Goal: Information Seeking & Learning: Learn about a topic

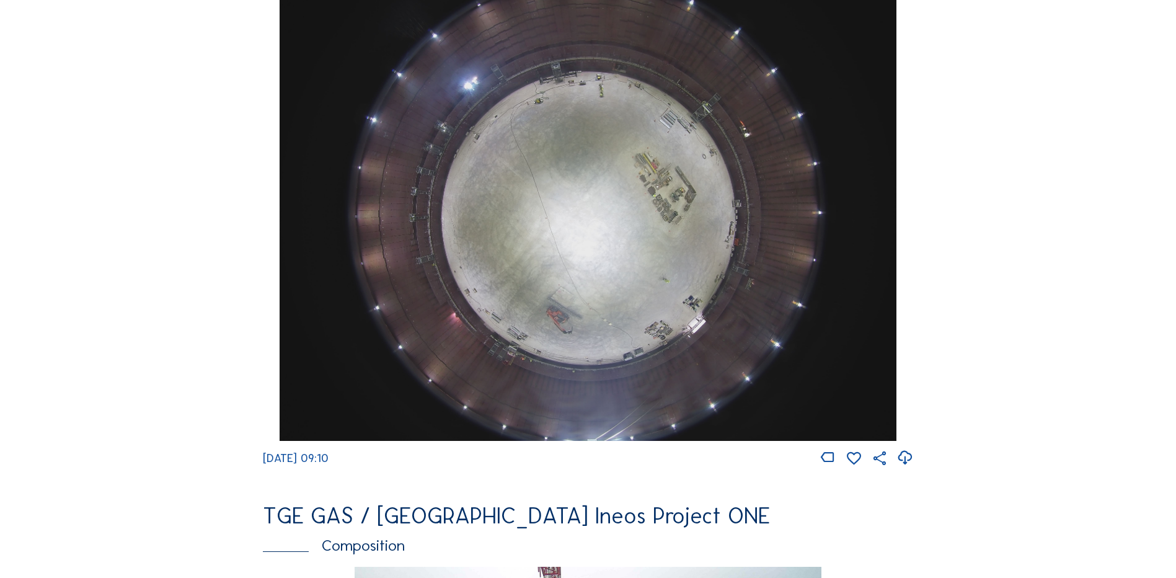
scroll to position [1240, 0]
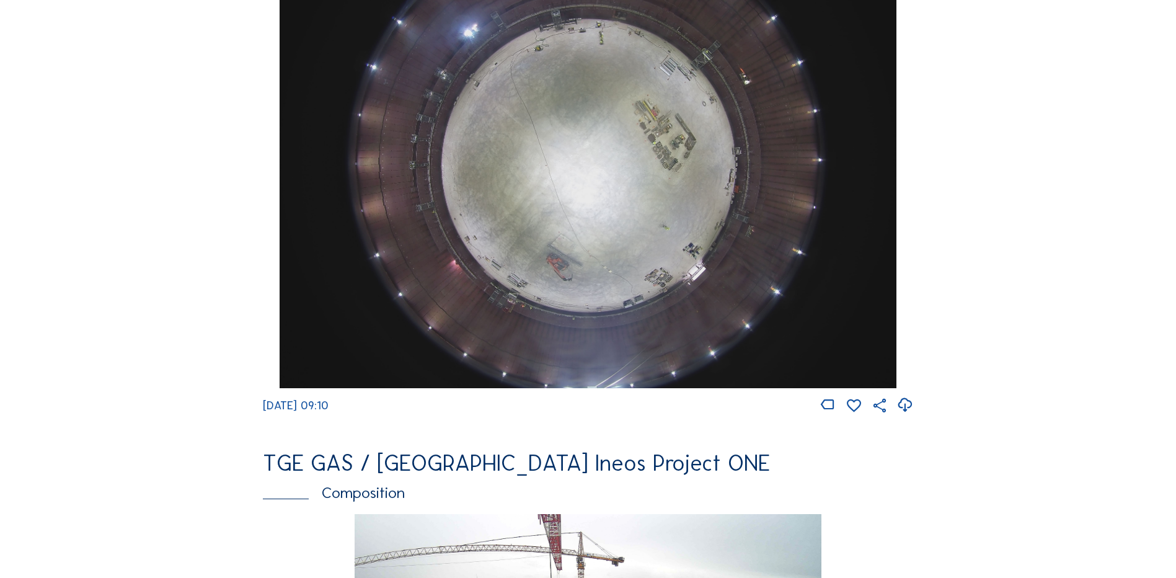
click at [591, 195] on img at bounding box center [588, 157] width 616 height 463
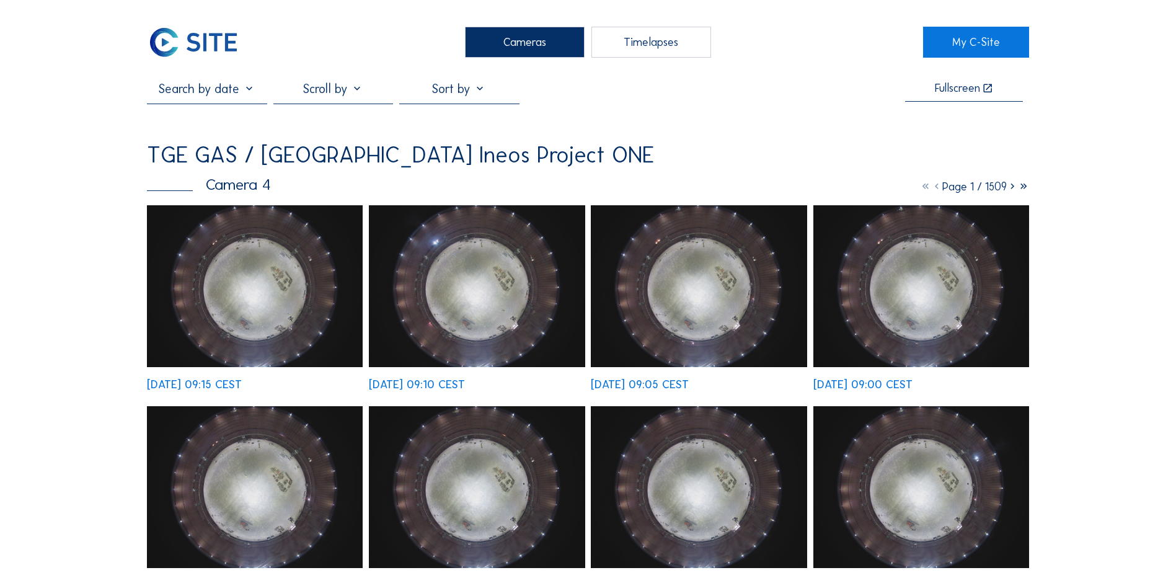
click at [295, 290] on img at bounding box center [255, 286] width 216 height 162
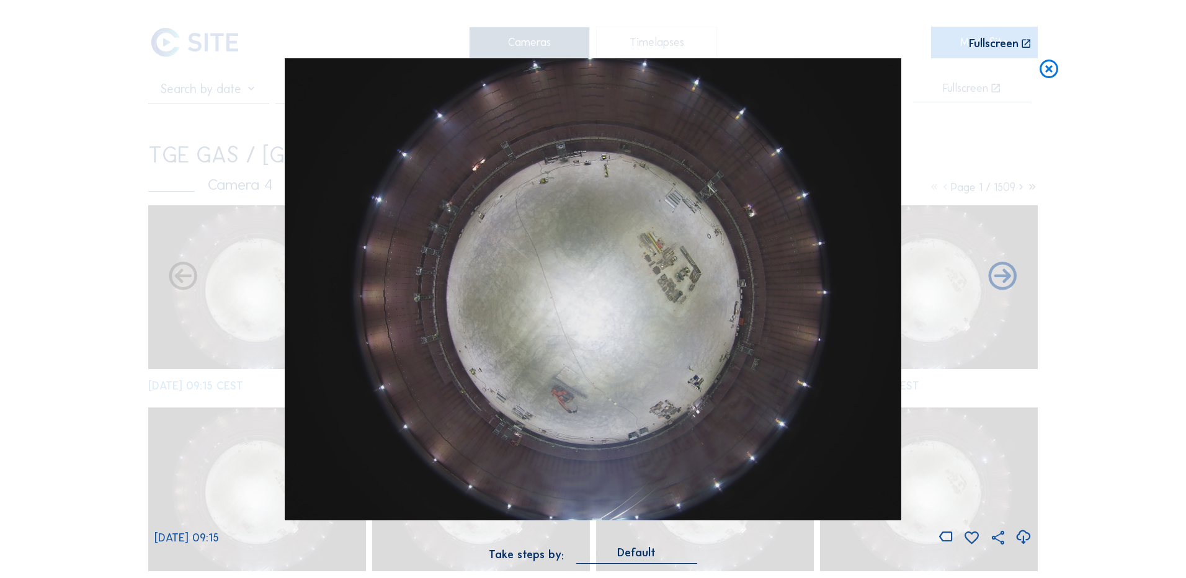
click at [1026, 535] on icon at bounding box center [1023, 537] width 17 height 20
drag, startPoint x: 61, startPoint y: 269, endPoint x: 105, endPoint y: 260, distance: 44.8
click at [61, 269] on div "Scroll to travel through time | Press 'Alt' Button + Scroll to Zoom | Click and…" at bounding box center [593, 289] width 1186 height 578
click at [1046, 73] on icon at bounding box center [1049, 69] width 22 height 23
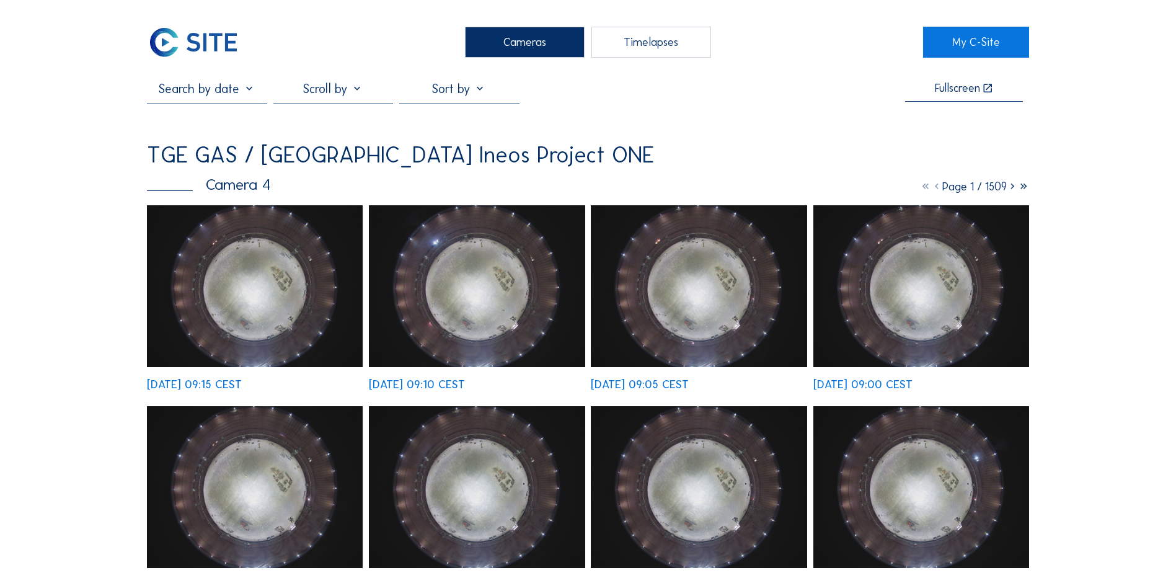
click at [536, 45] on div "Cameras" at bounding box center [525, 42] width 120 height 31
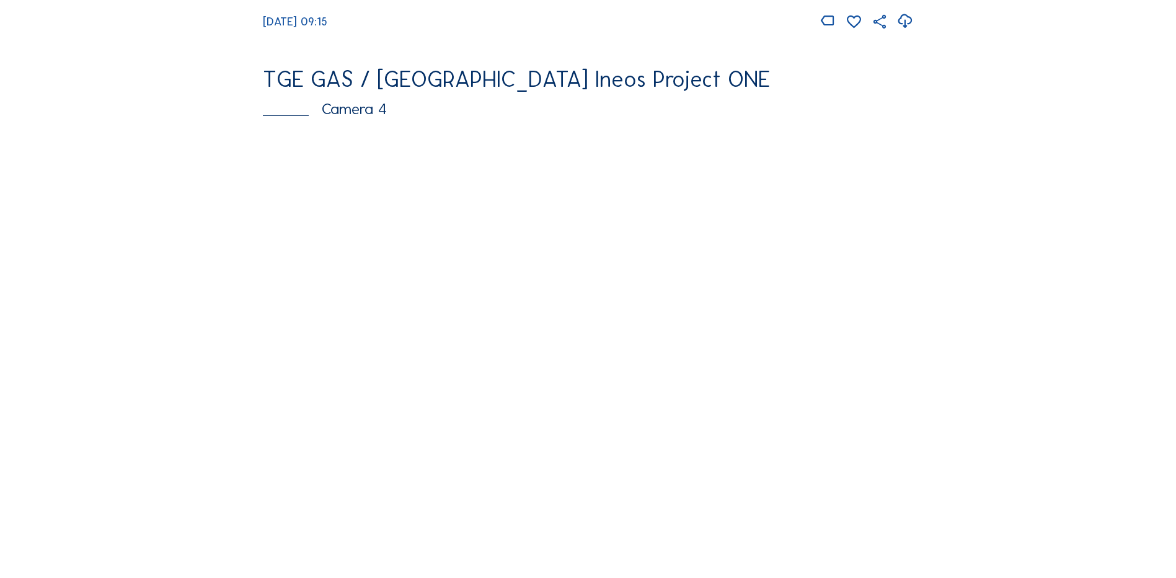
scroll to position [1054, 0]
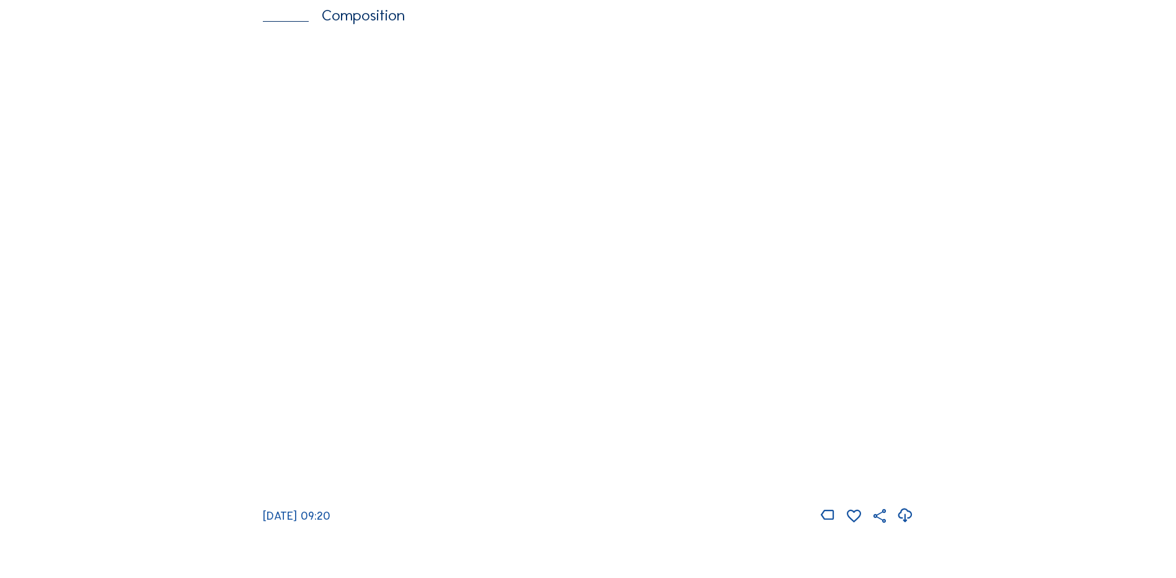
scroll to position [1736, 0]
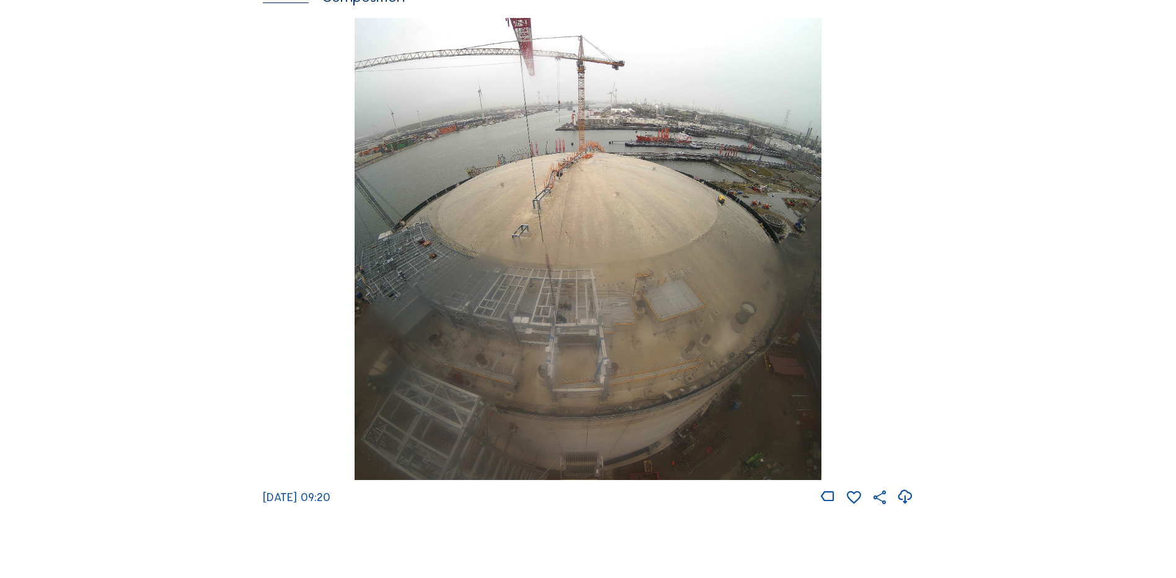
click at [602, 229] on img at bounding box center [588, 249] width 466 height 463
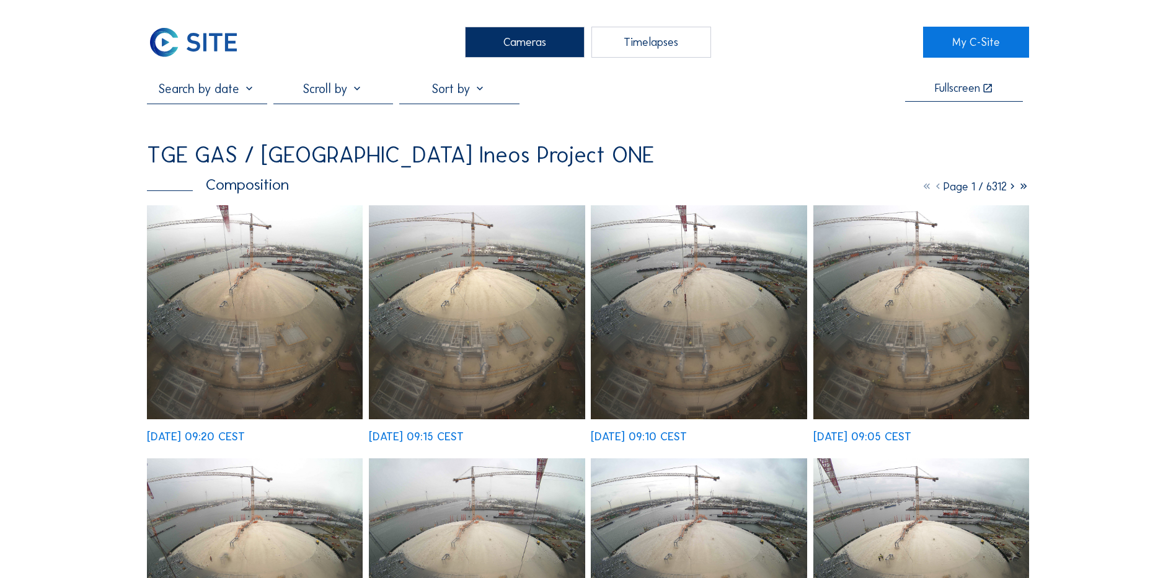
click at [276, 287] on img at bounding box center [255, 312] width 216 height 214
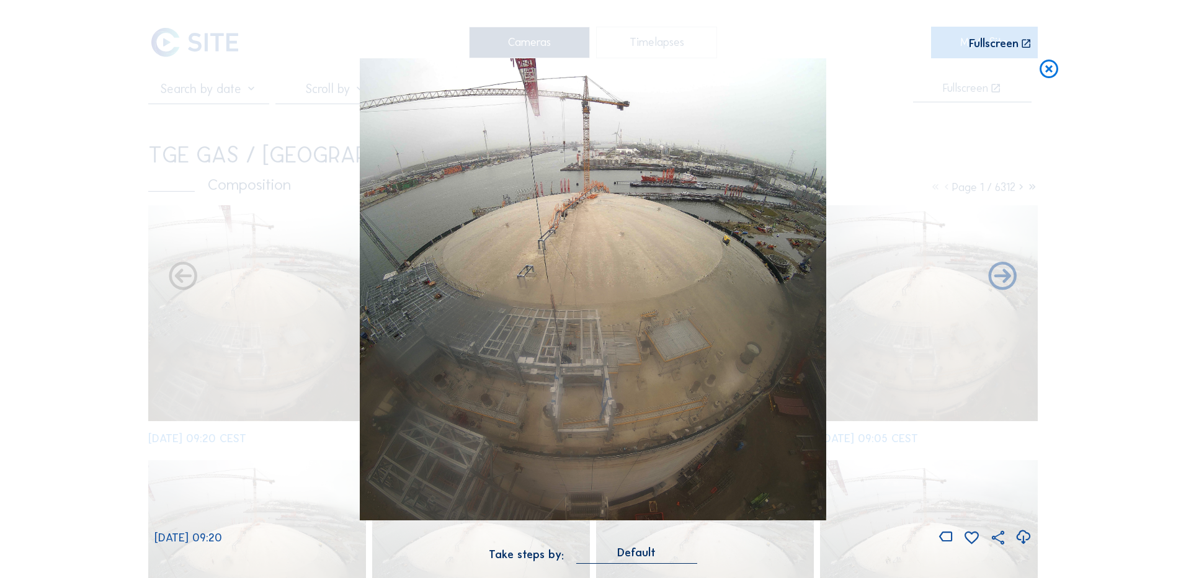
click at [1023, 537] on icon at bounding box center [1023, 537] width 17 height 20
click at [122, 346] on div "Scroll to travel through time | Press 'Alt' Button + Scroll to Zoom | Click and…" at bounding box center [593, 289] width 1186 height 578
click at [1050, 64] on icon at bounding box center [1049, 69] width 22 height 23
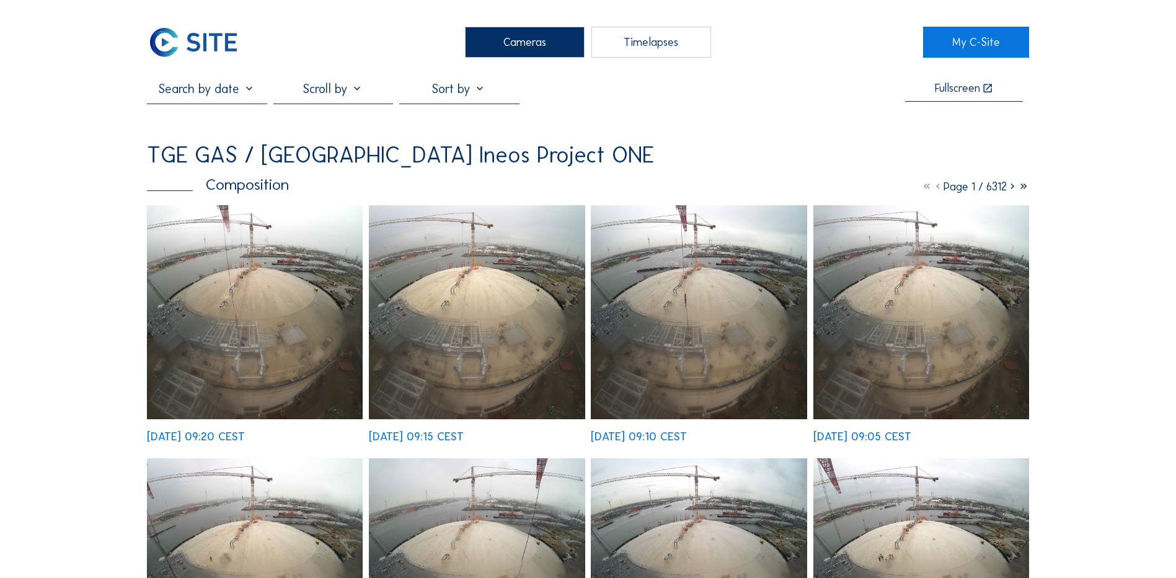
click at [531, 50] on div "Cameras" at bounding box center [525, 42] width 120 height 31
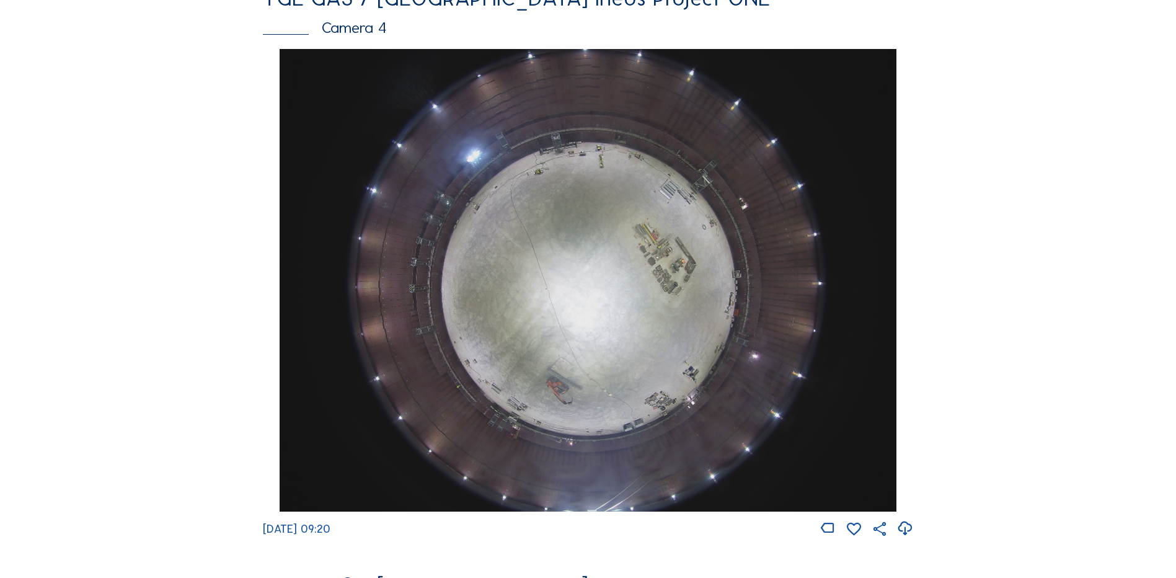
scroll to position [1240, 0]
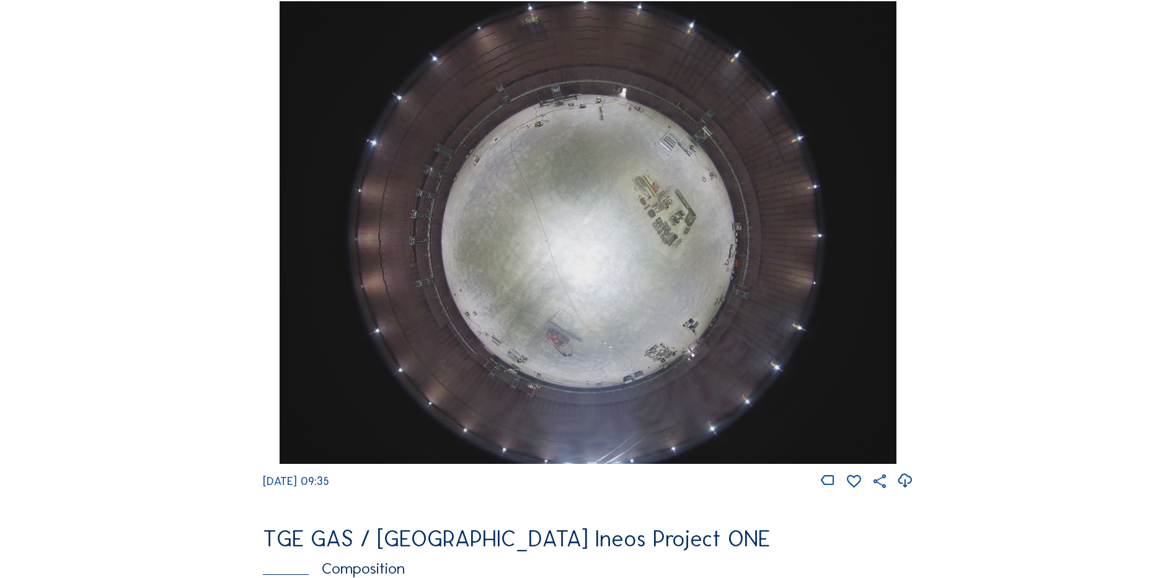
scroll to position [1178, 0]
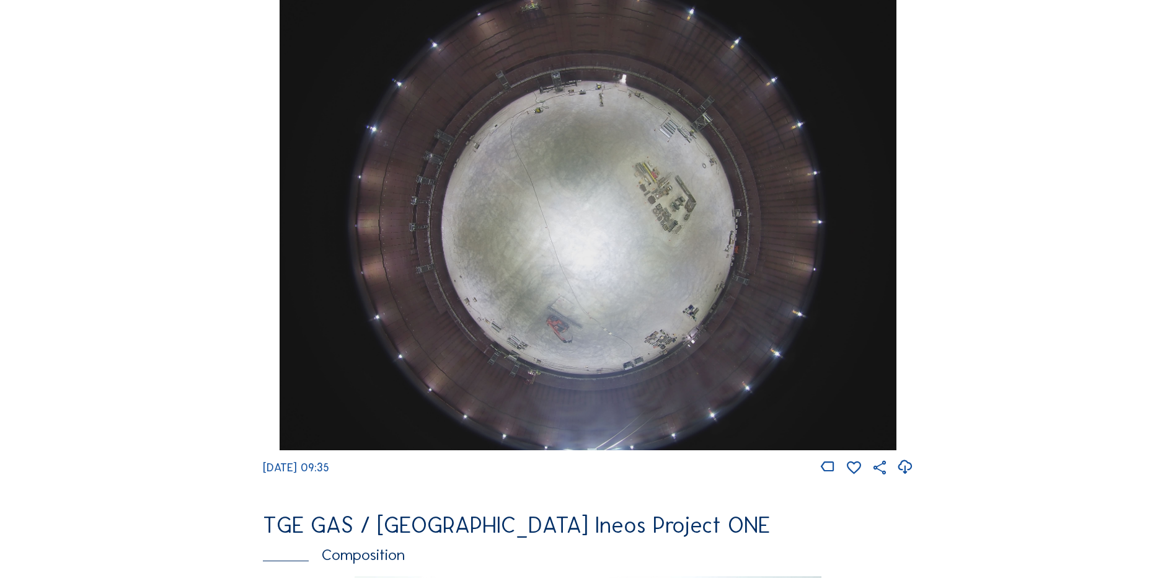
click at [606, 266] on img at bounding box center [588, 219] width 616 height 463
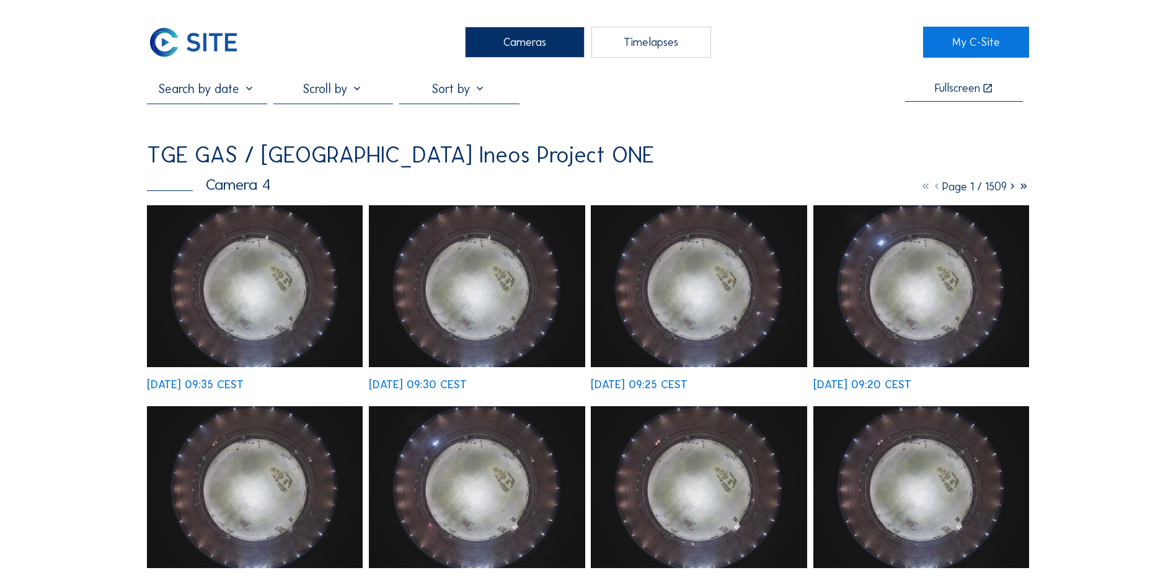
click at [283, 254] on img at bounding box center [255, 286] width 216 height 162
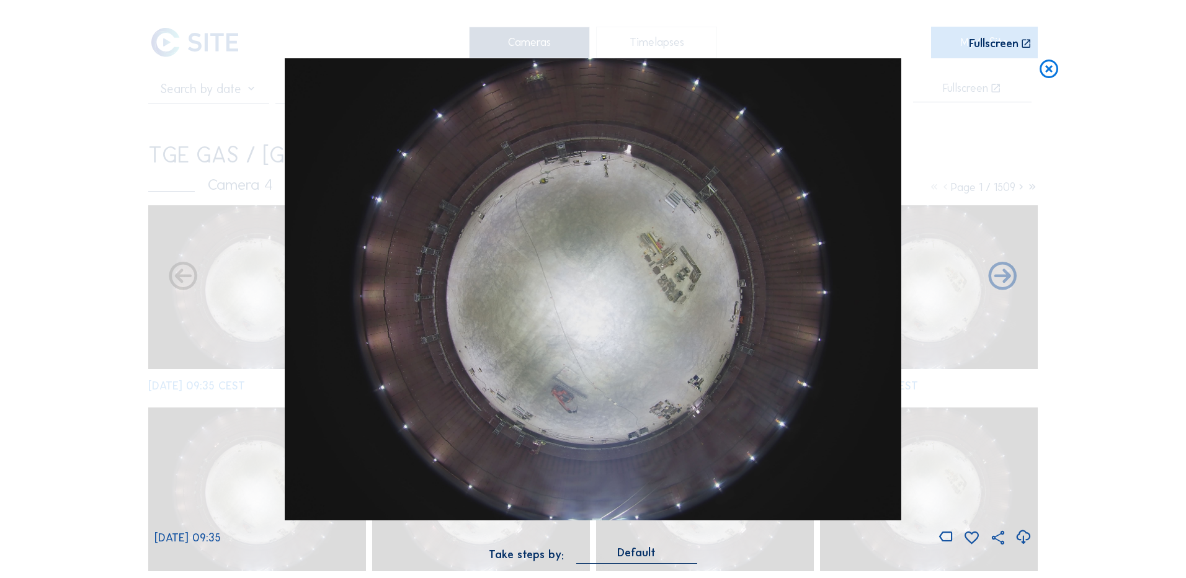
click at [1025, 536] on icon at bounding box center [1023, 537] width 17 height 20
click at [78, 176] on div "Scroll to travel through time | Press 'Alt' Button + Scroll to Zoom | Click and…" at bounding box center [593, 289] width 1186 height 578
click at [1052, 69] on icon at bounding box center [1049, 69] width 22 height 23
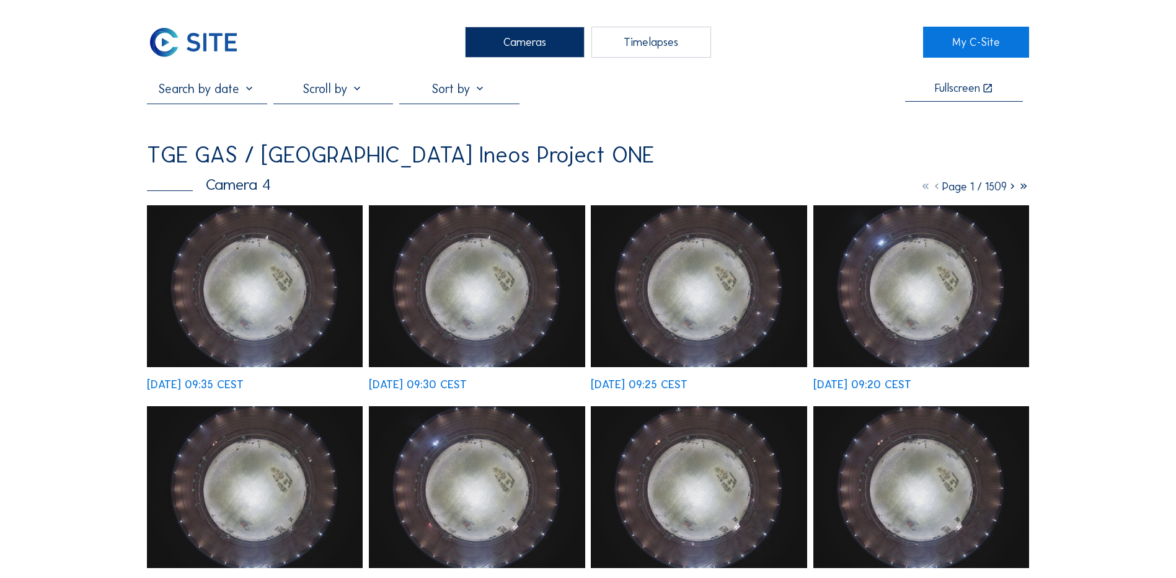
click at [522, 37] on div "Cameras" at bounding box center [525, 42] width 120 height 31
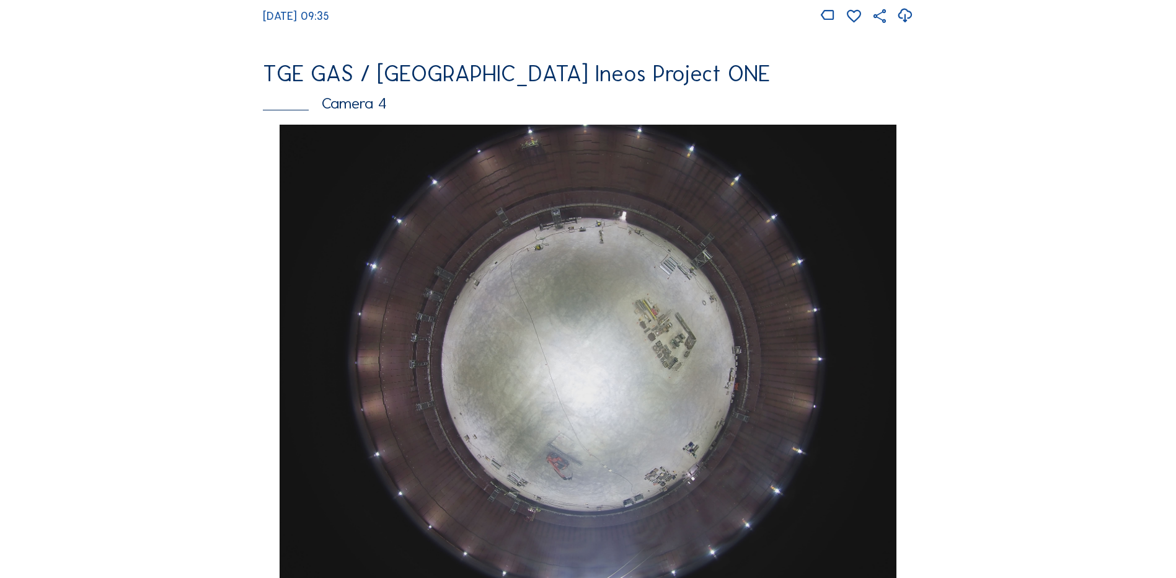
scroll to position [1103, 0]
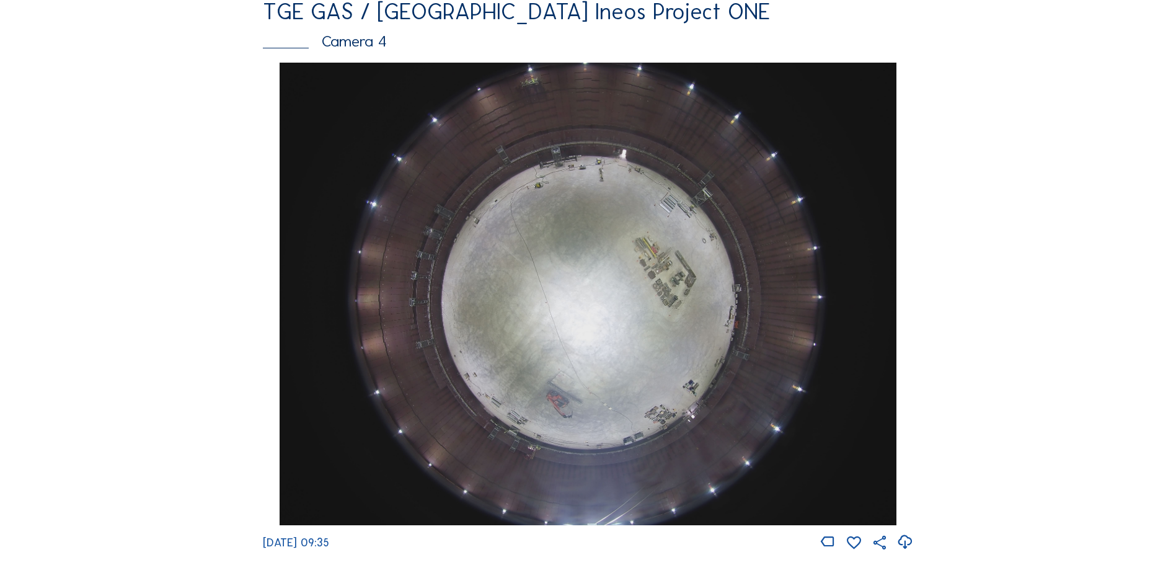
click at [566, 292] on img at bounding box center [588, 294] width 616 height 463
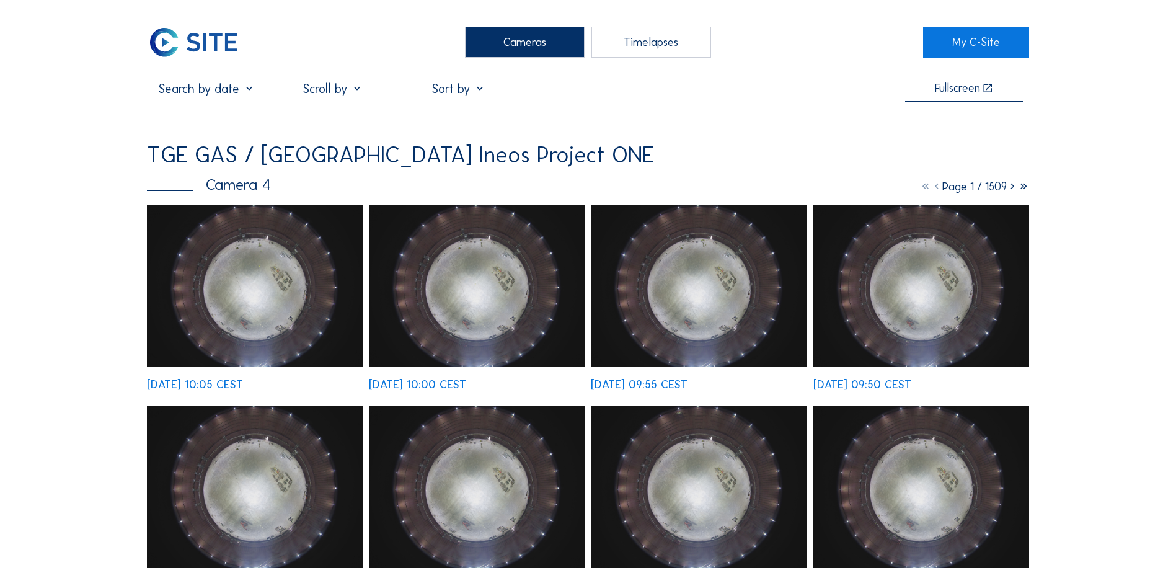
click at [244, 274] on img at bounding box center [255, 286] width 216 height 162
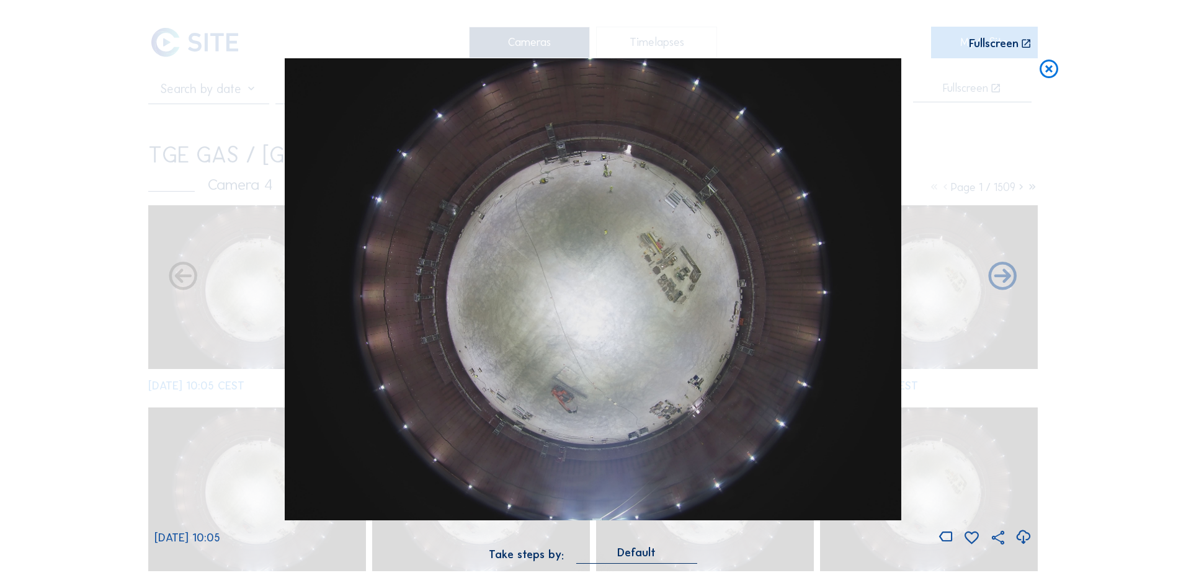
click at [1023, 538] on icon at bounding box center [1023, 537] width 17 height 20
click at [58, 347] on div "Scroll to travel through time | Press 'Alt' Button + Scroll to Zoom | Click and…" at bounding box center [593, 289] width 1186 height 578
click at [1052, 69] on icon at bounding box center [1049, 69] width 22 height 23
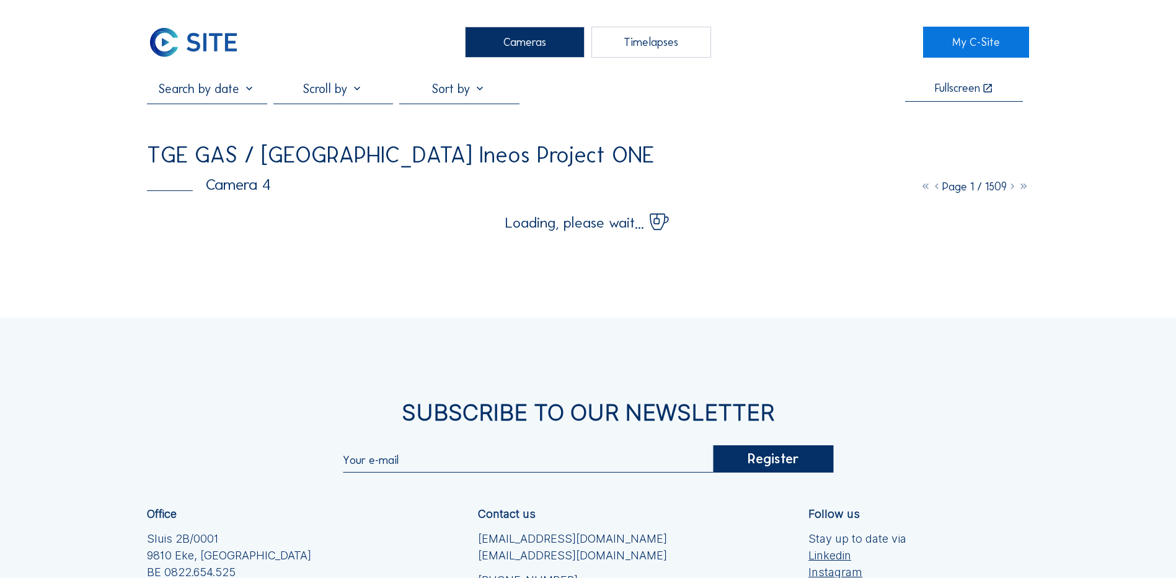
click at [513, 37] on div "Cameras" at bounding box center [525, 42] width 120 height 31
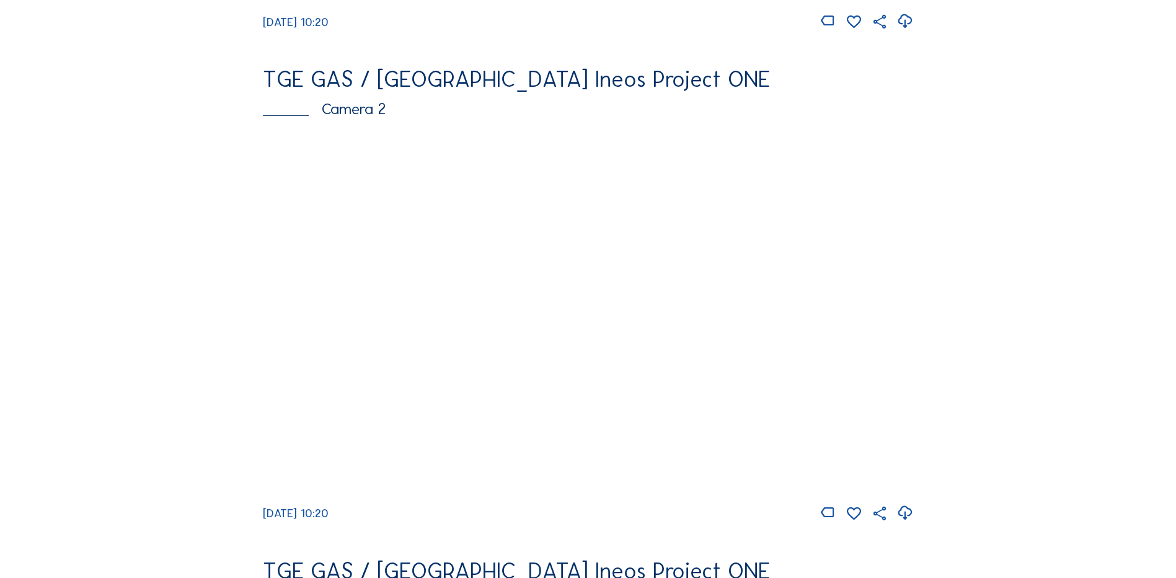
scroll to position [620, 0]
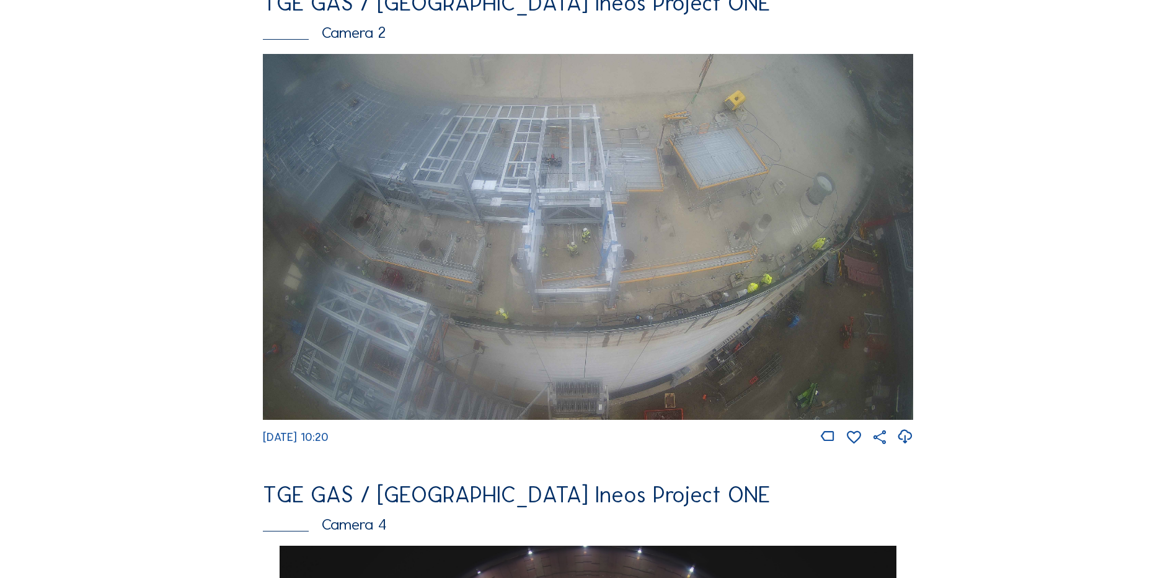
click at [546, 239] on img at bounding box center [588, 237] width 651 height 366
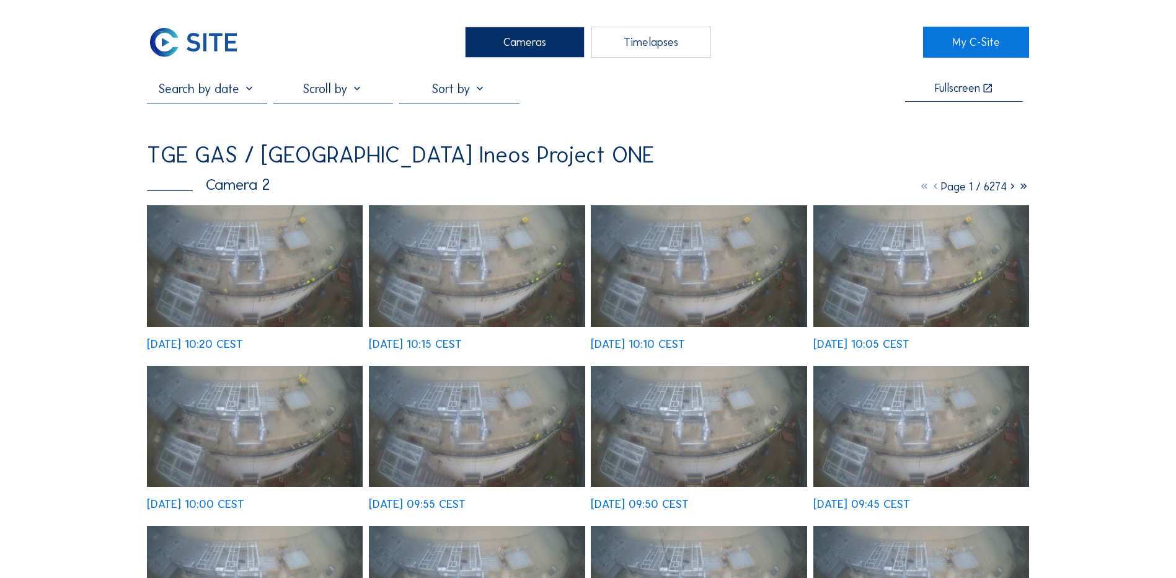
click at [256, 256] on img at bounding box center [255, 266] width 216 height 122
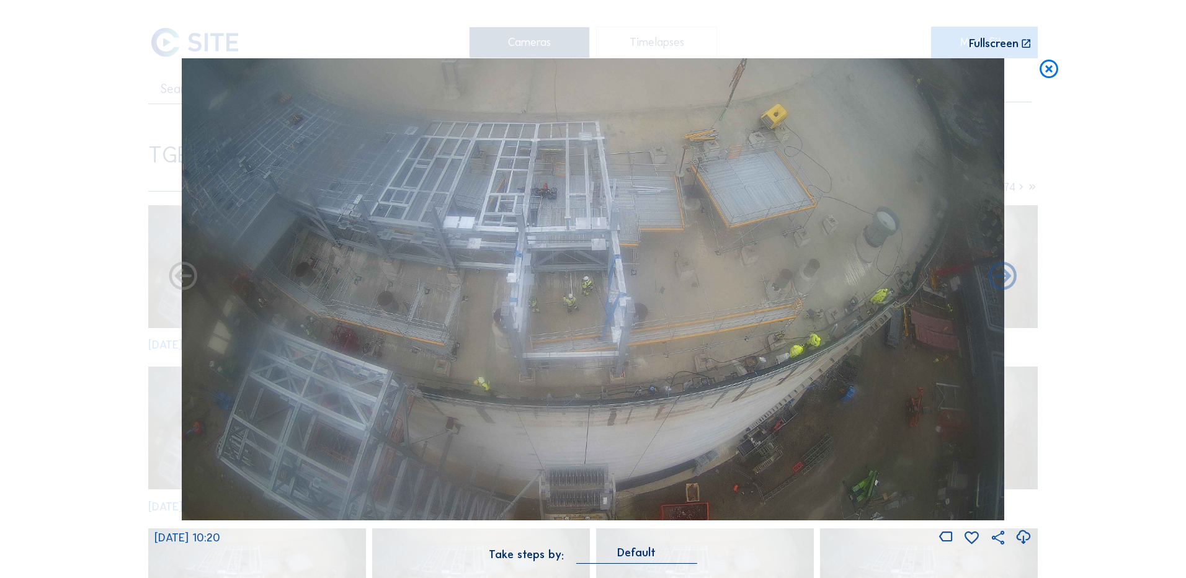
click at [1024, 540] on icon at bounding box center [1023, 537] width 17 height 20
click at [104, 296] on div "Scroll to travel through time | Press 'Alt' Button + Scroll to Zoom | Click and…" at bounding box center [593, 289] width 1186 height 578
click at [1053, 71] on icon at bounding box center [1049, 69] width 22 height 23
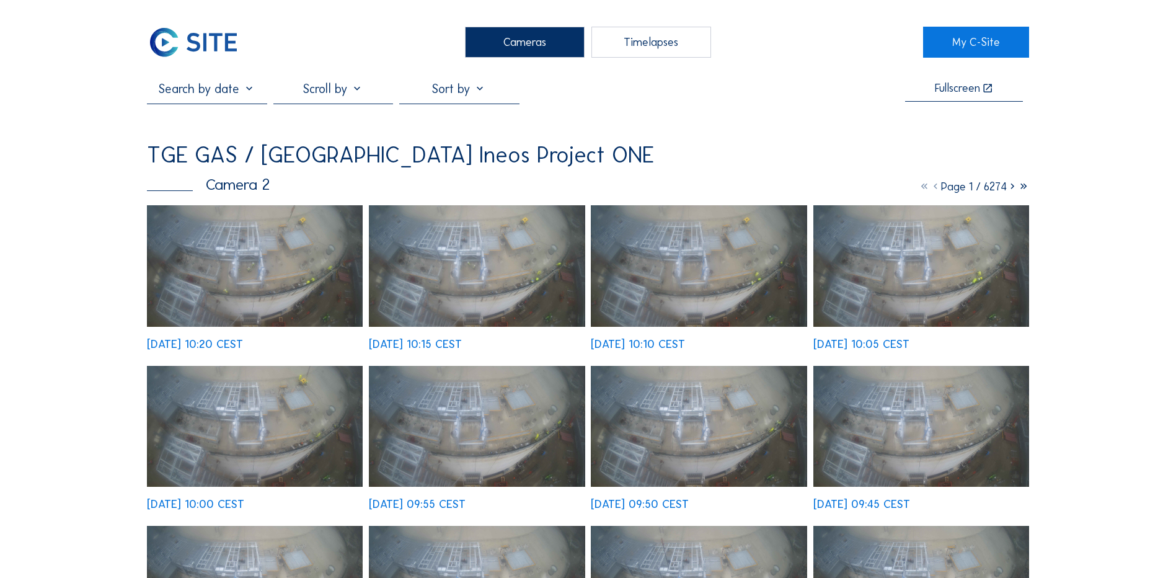
click at [508, 42] on div "Cameras" at bounding box center [525, 42] width 120 height 31
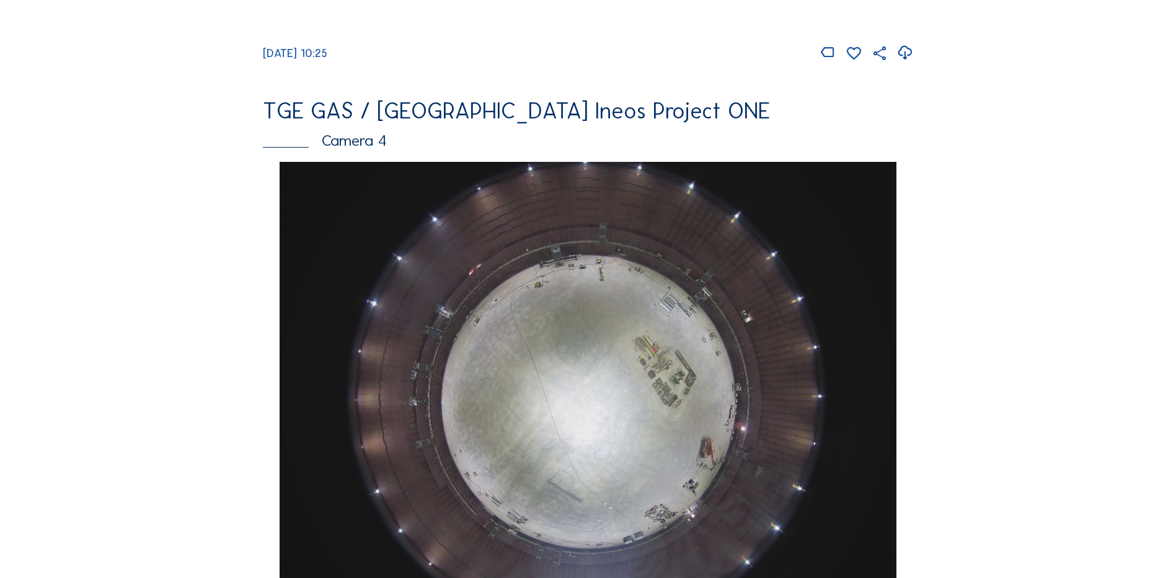
scroll to position [1178, 0]
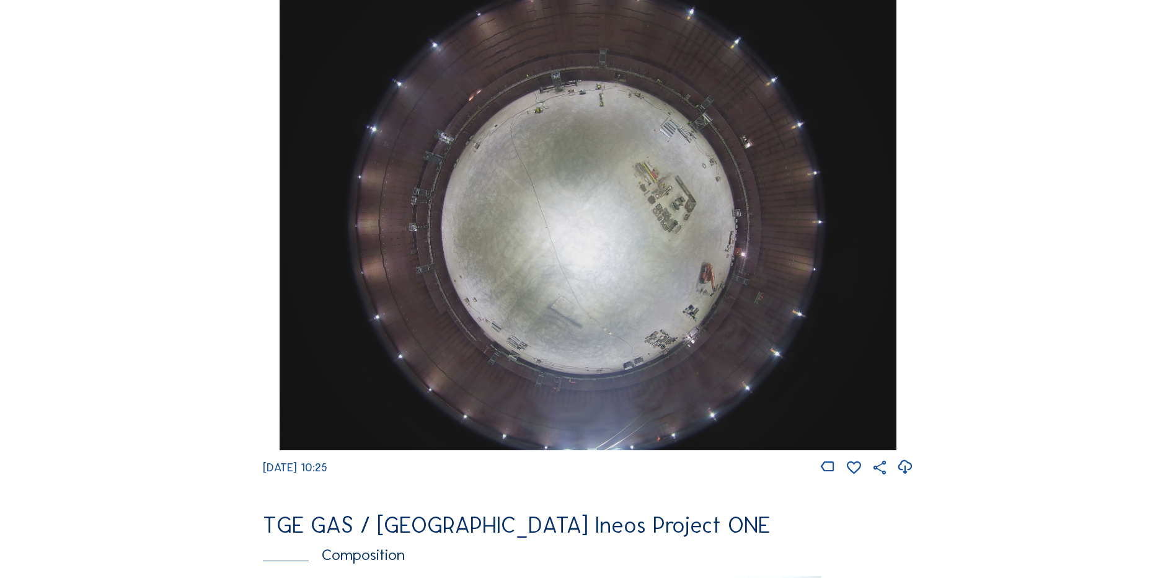
click at [687, 265] on img at bounding box center [588, 219] width 616 height 463
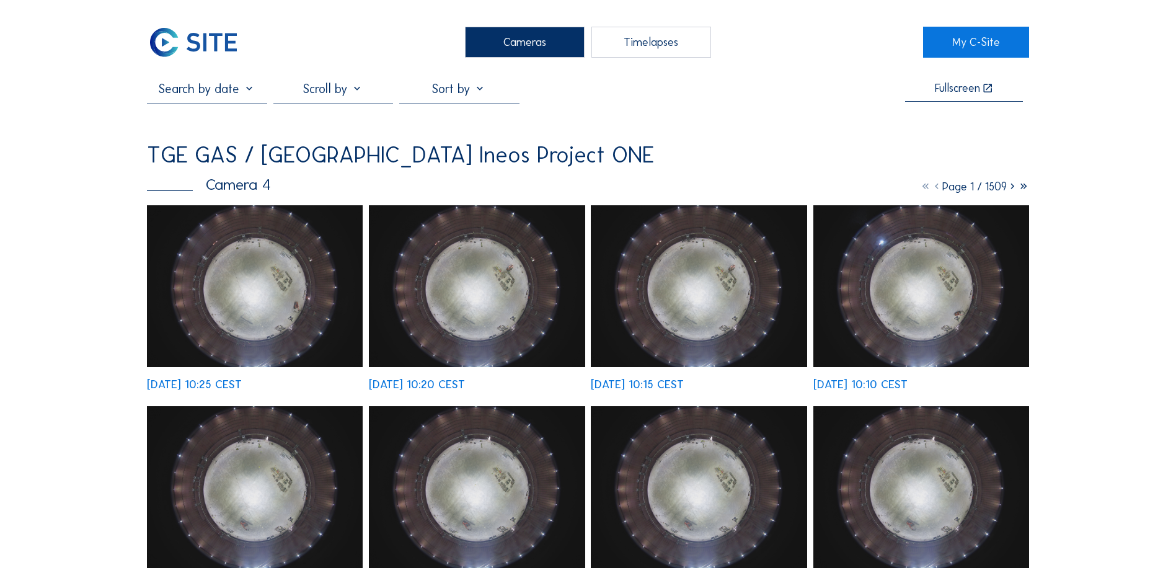
click at [263, 270] on img at bounding box center [255, 286] width 216 height 162
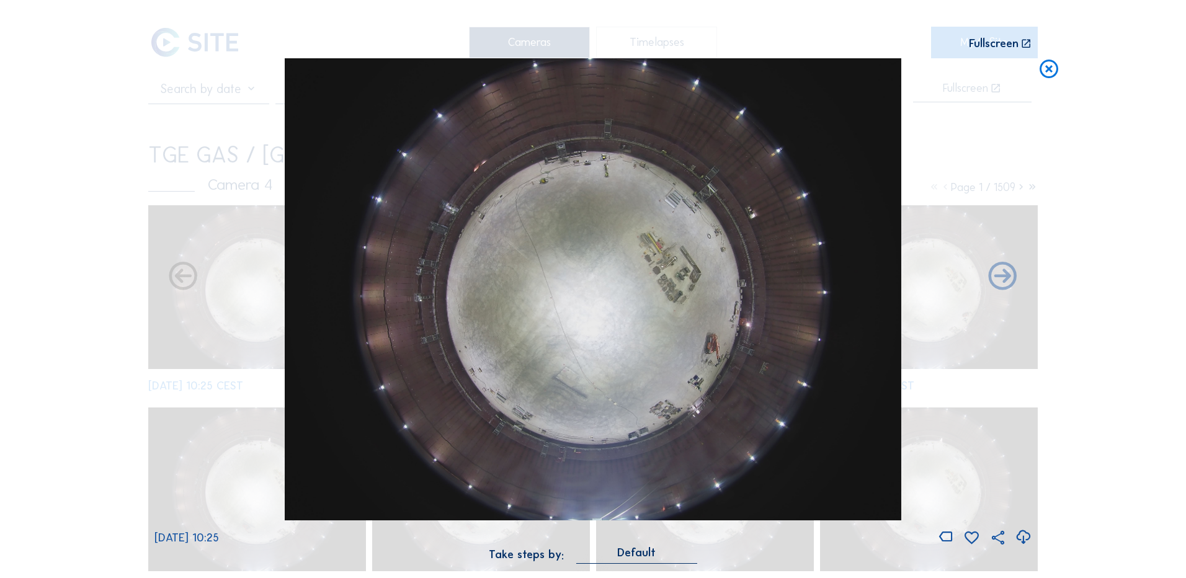
click at [1026, 536] on icon at bounding box center [1023, 537] width 17 height 20
click at [110, 258] on div "Scroll to travel through time | Press 'Alt' Button + Scroll to Zoom | Click and…" at bounding box center [593, 289] width 1186 height 578
click at [1051, 70] on icon at bounding box center [1049, 69] width 22 height 23
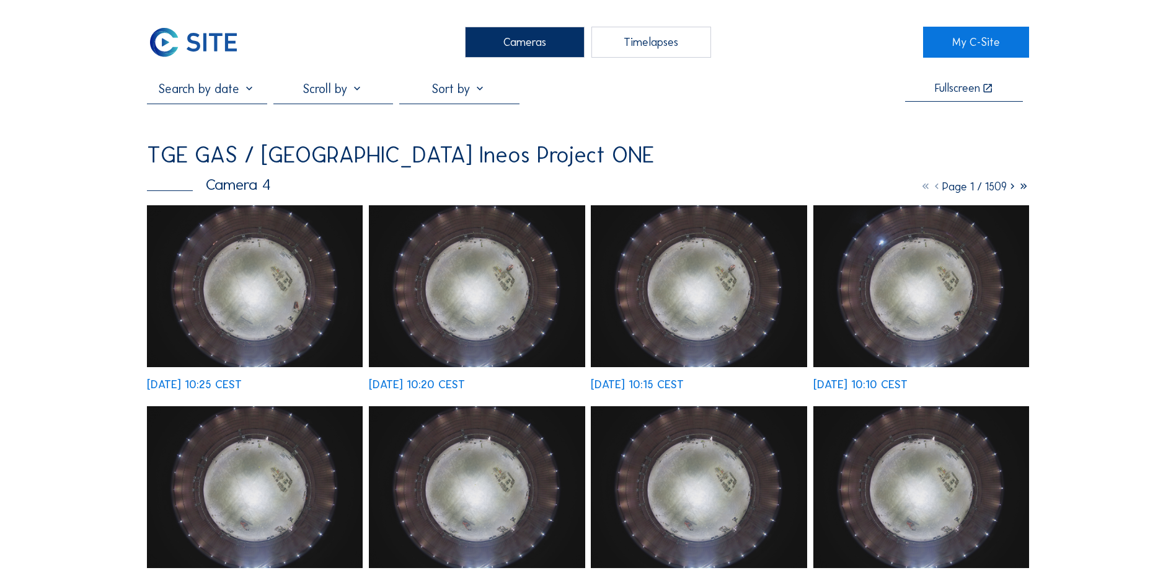
click at [527, 43] on div "Cameras" at bounding box center [525, 42] width 120 height 31
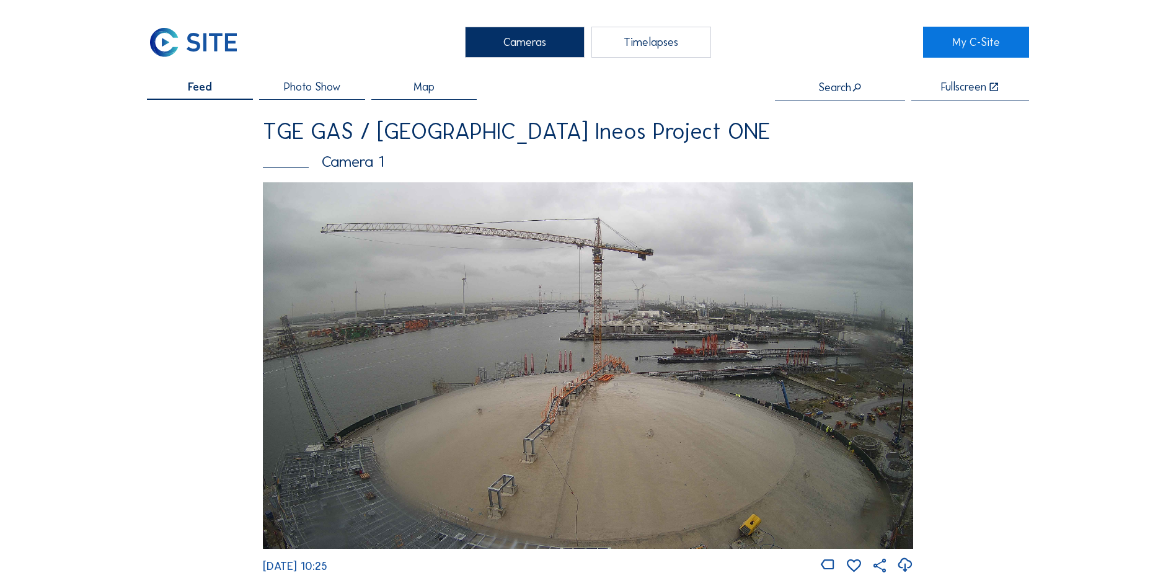
click at [577, 349] on img at bounding box center [588, 365] width 651 height 366
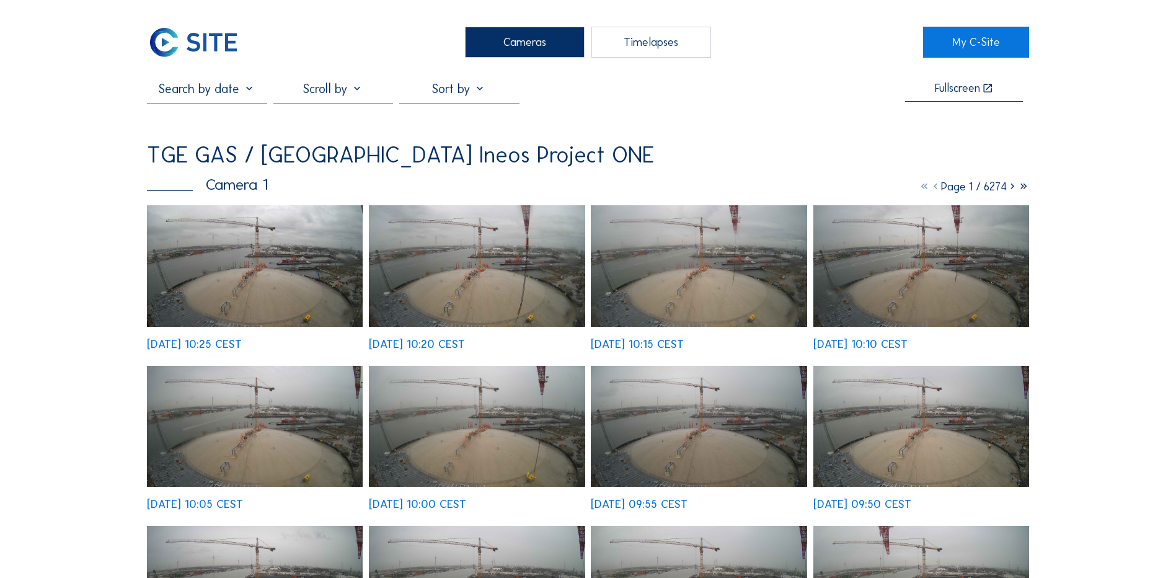
click at [502, 48] on div "Cameras" at bounding box center [525, 42] width 120 height 31
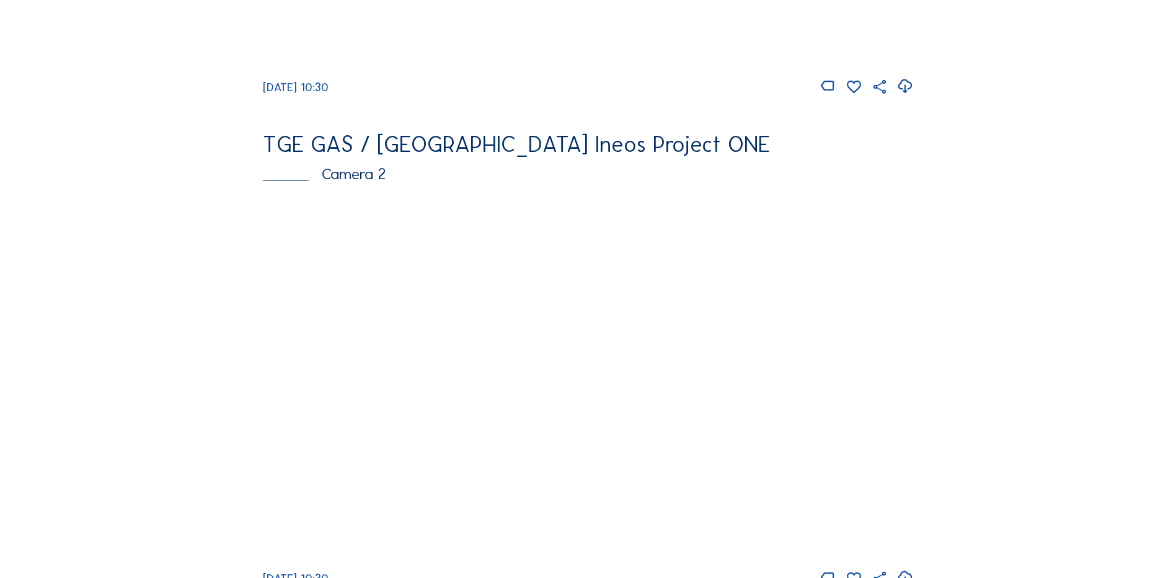
scroll to position [496, 0]
